Goal: Find specific page/section: Find specific page/section

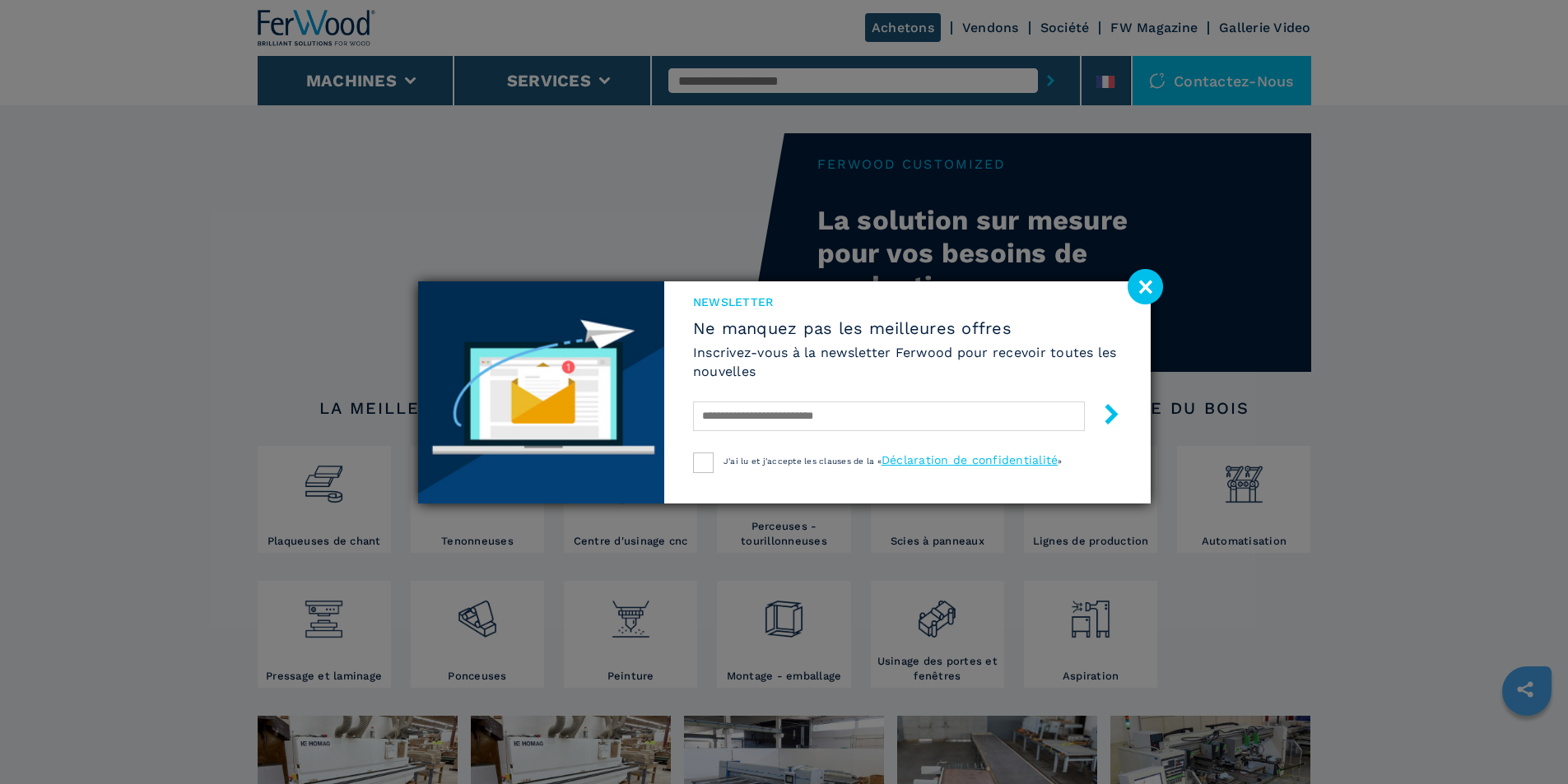
click at [1149, 272] on image at bounding box center [1145, 286] width 35 height 35
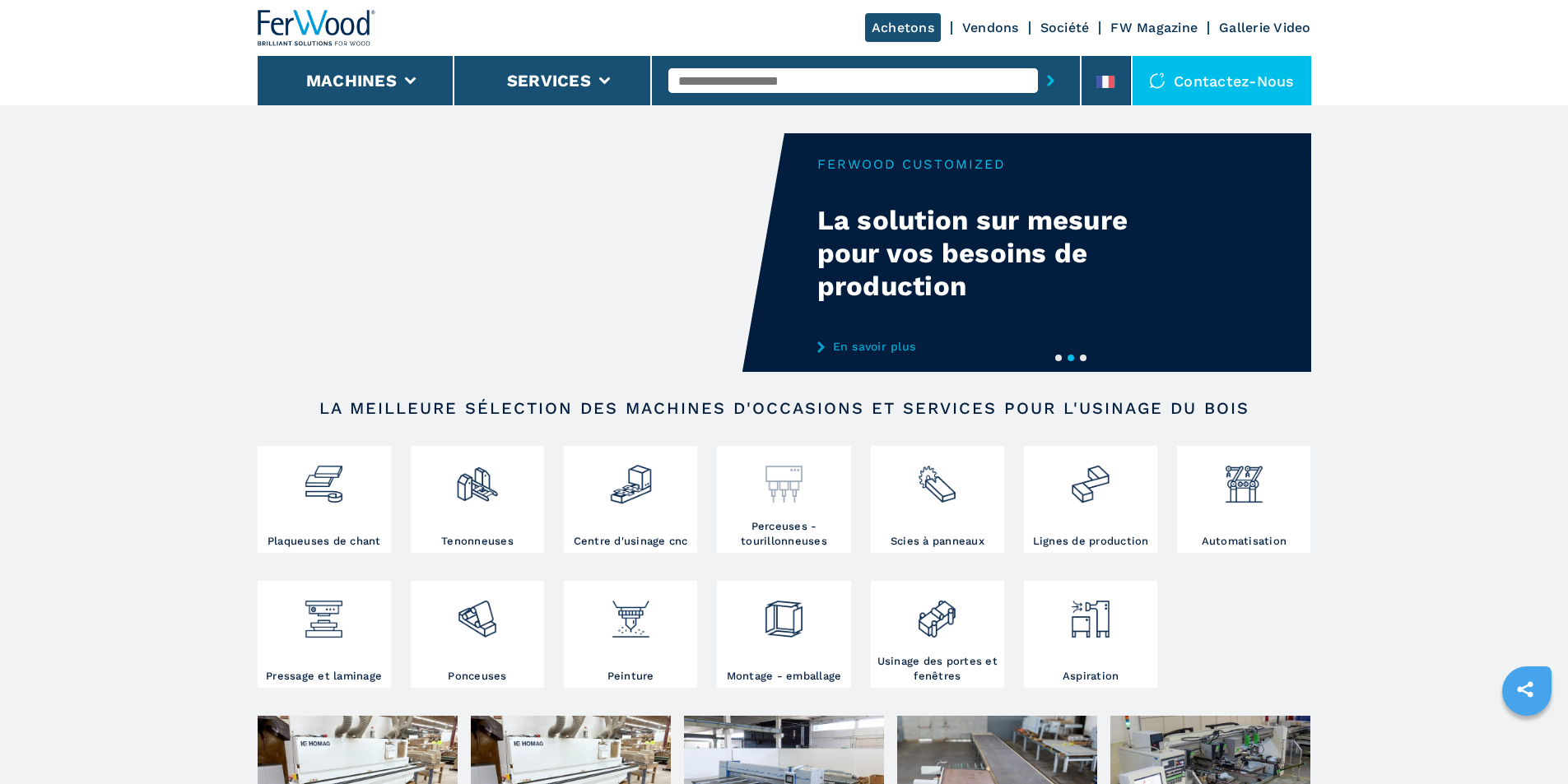
click at [784, 519] on div at bounding box center [783, 484] width 125 height 69
click at [799, 515] on div at bounding box center [783, 484] width 125 height 69
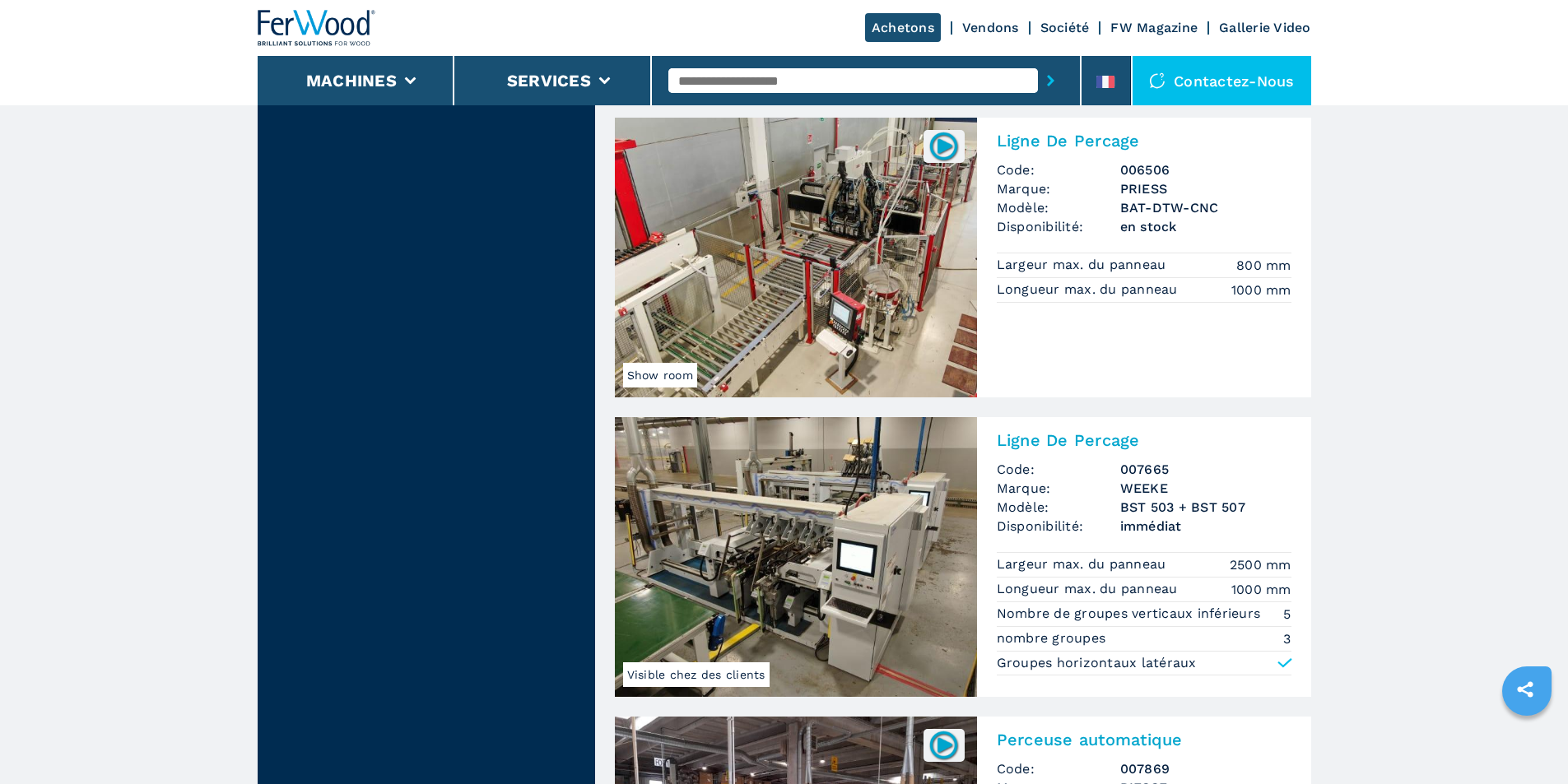
scroll to position [3620, 0]
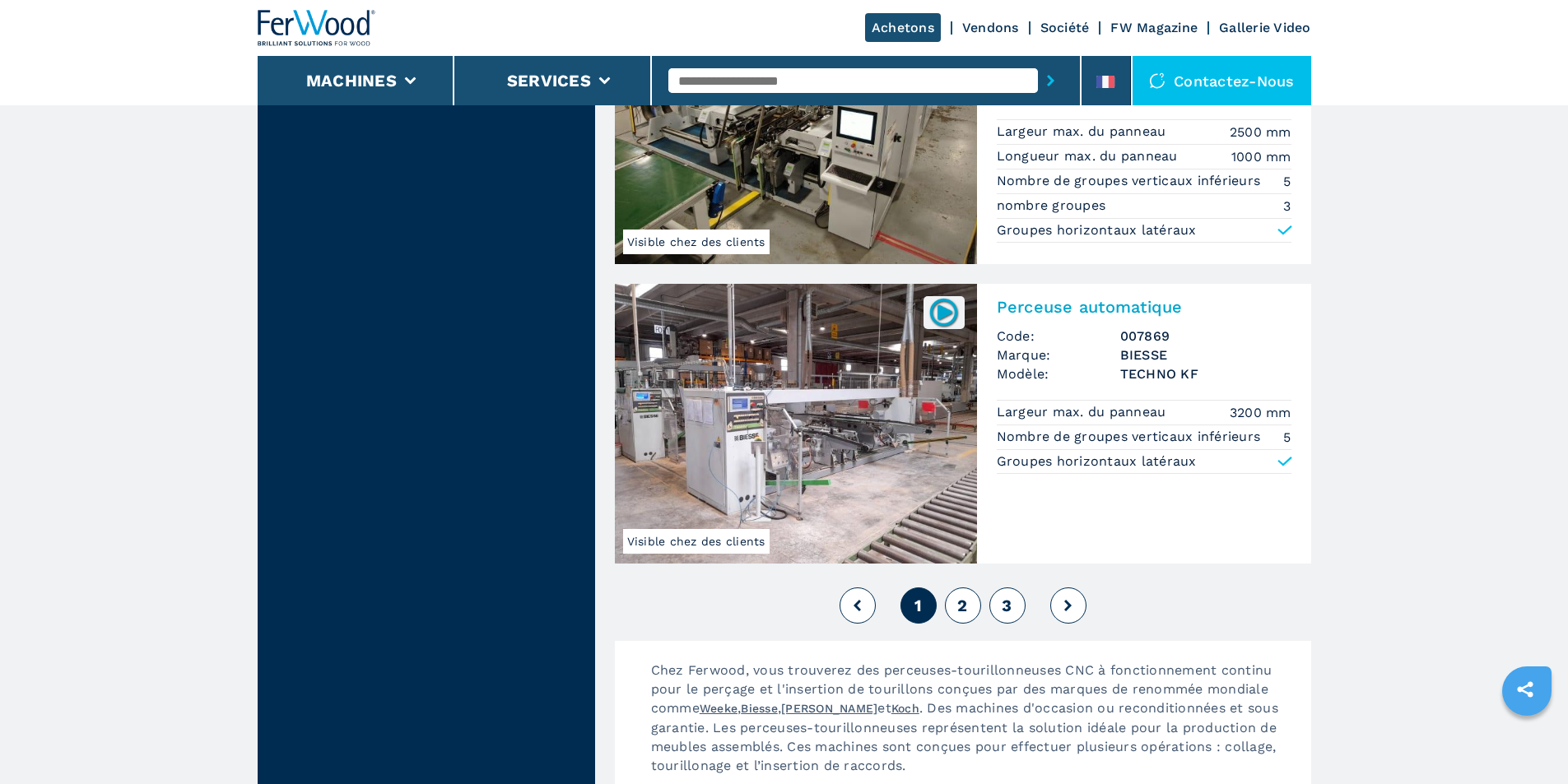
click at [957, 588] on button "2" at bounding box center [963, 605] width 36 height 36
click at [973, 588] on button "2" at bounding box center [963, 605] width 36 height 36
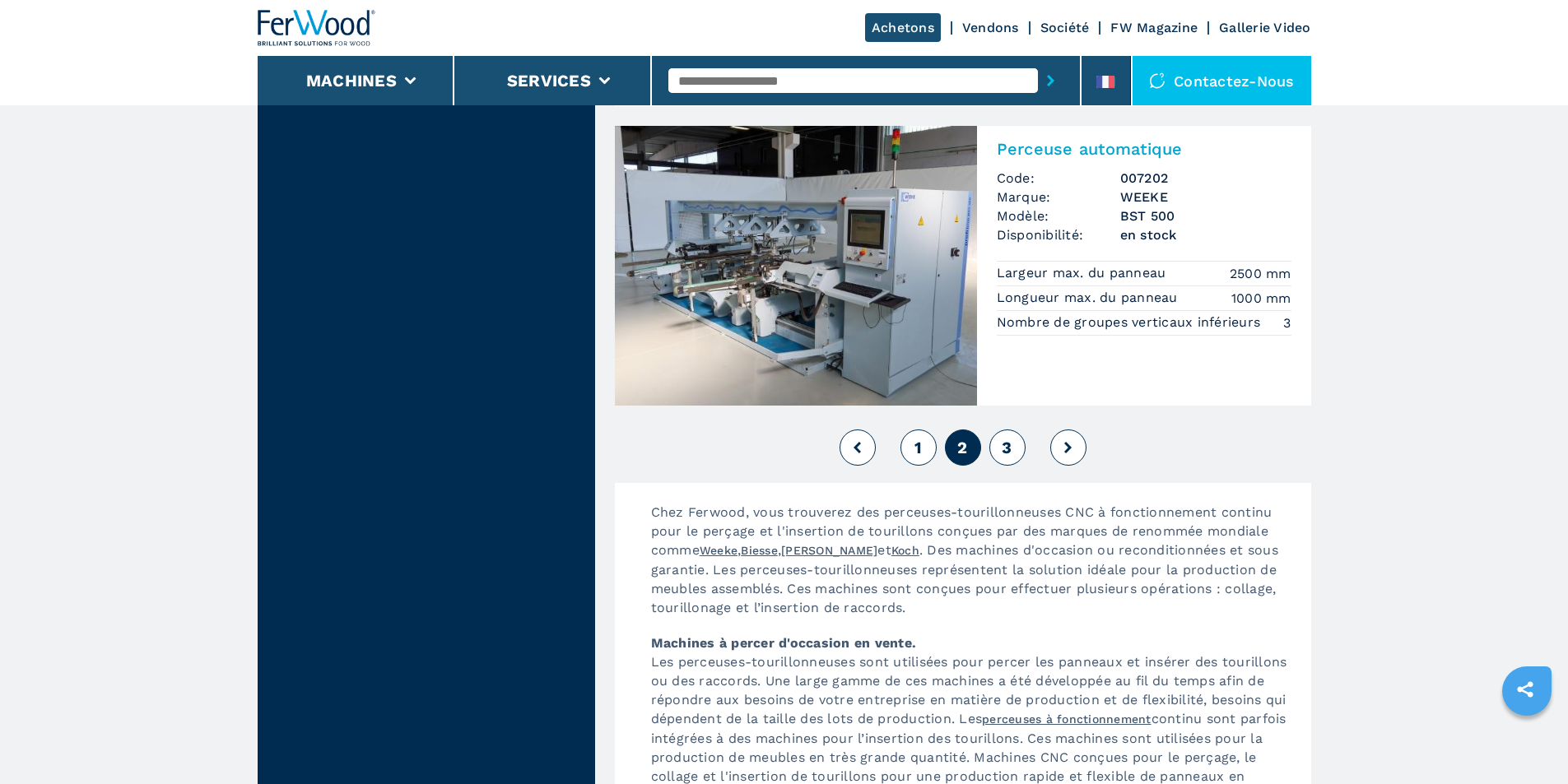
scroll to position [3785, 0]
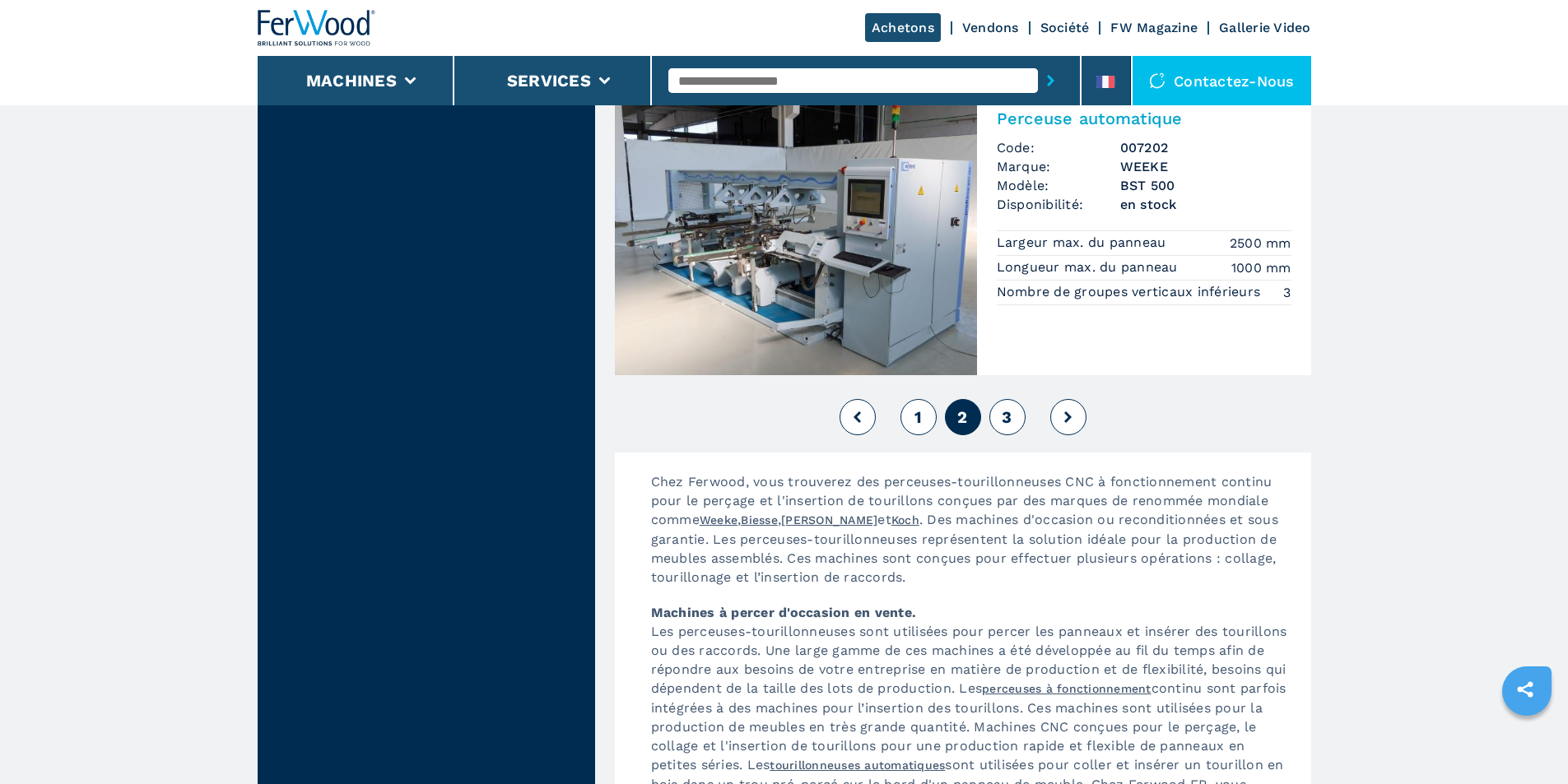
click at [1013, 400] on button "3" at bounding box center [1007, 416] width 36 height 36
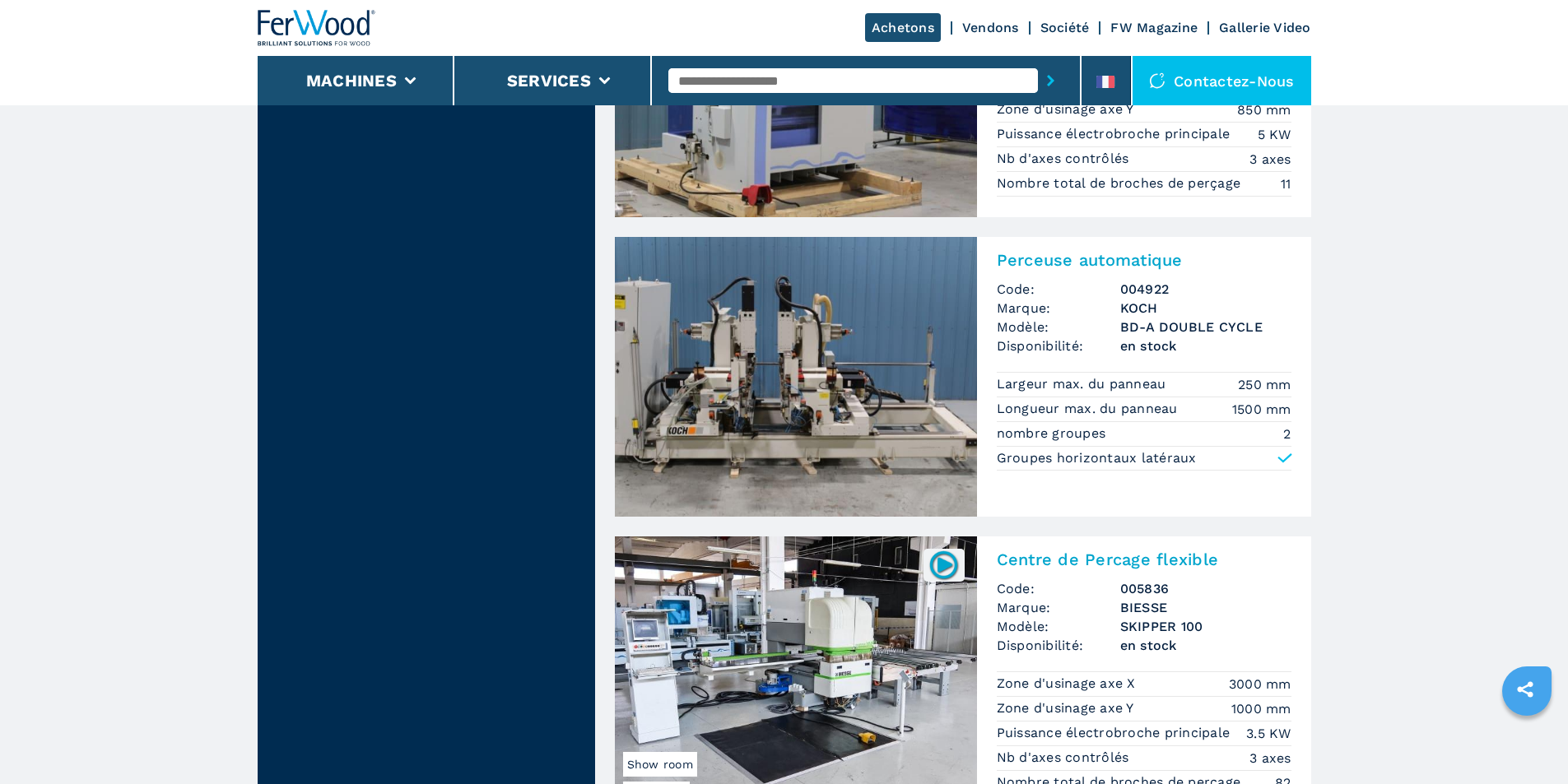
scroll to position [2880, 0]
